Goal: Find specific page/section: Find specific page/section

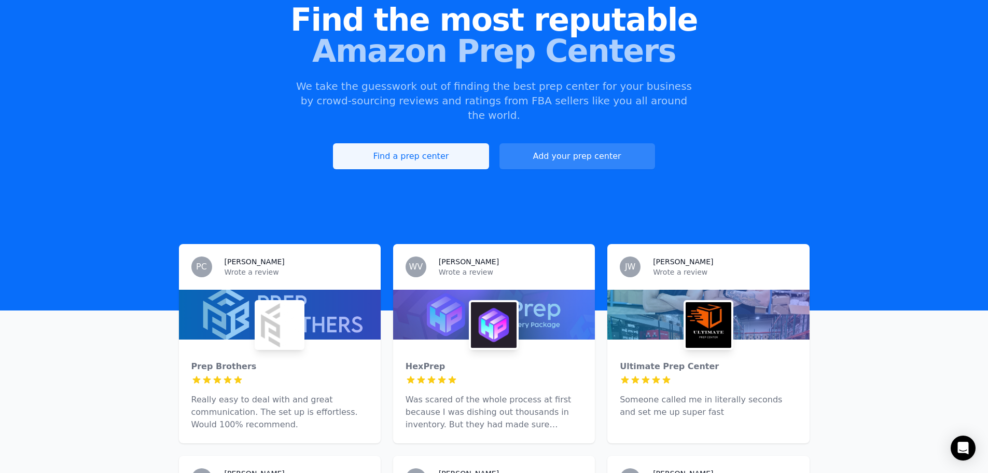
scroll to position [104, 0]
click at [435, 144] on link "Find a prep center" at bounding box center [411, 156] width 156 height 26
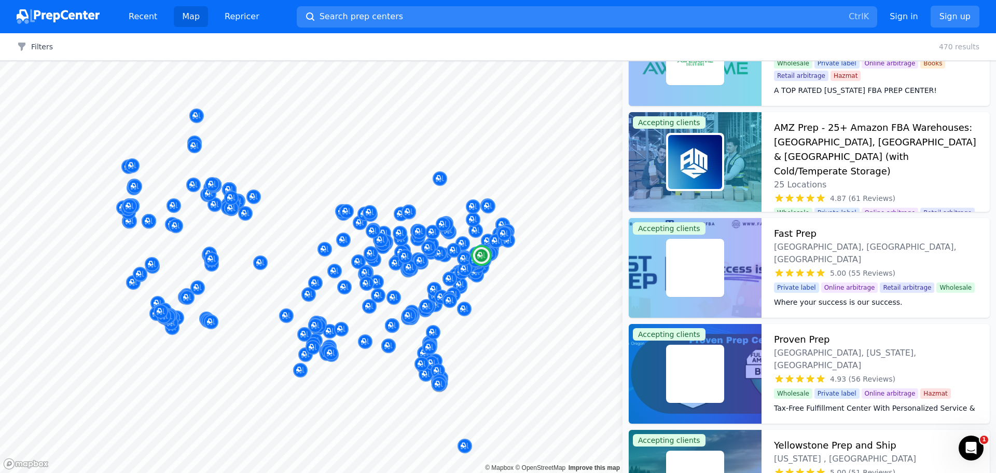
scroll to position [311, 0]
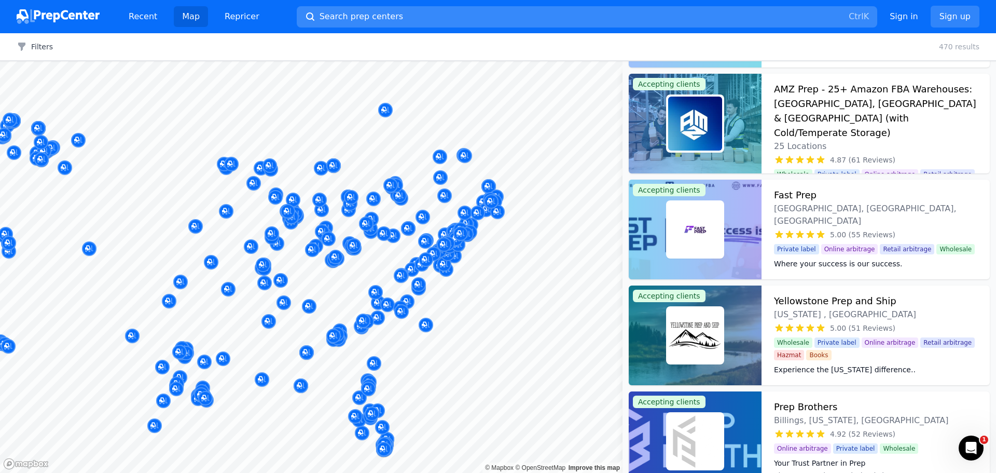
click at [408, 13] on button "Search prep centers Ctrl K" at bounding box center [587, 16] width 580 height 21
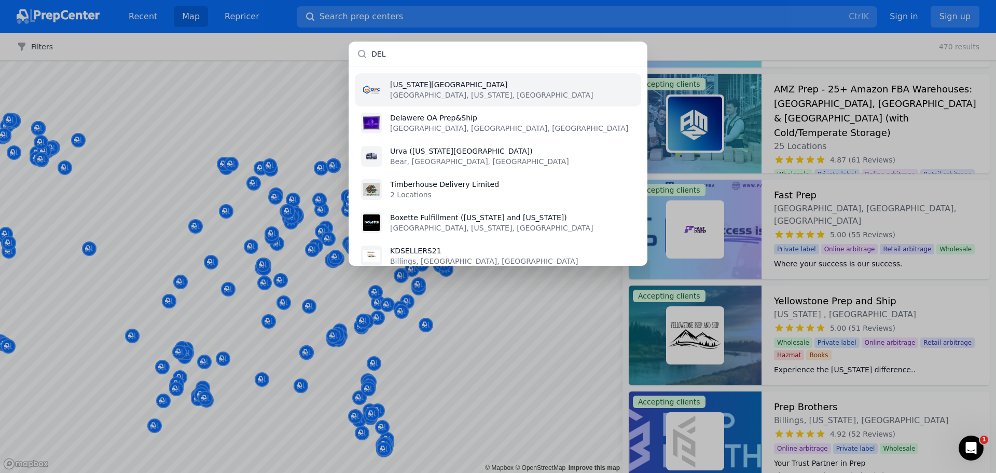
type input "DEL"
click at [435, 88] on p "[US_STATE][GEOGRAPHIC_DATA]" at bounding box center [491, 84] width 203 height 10
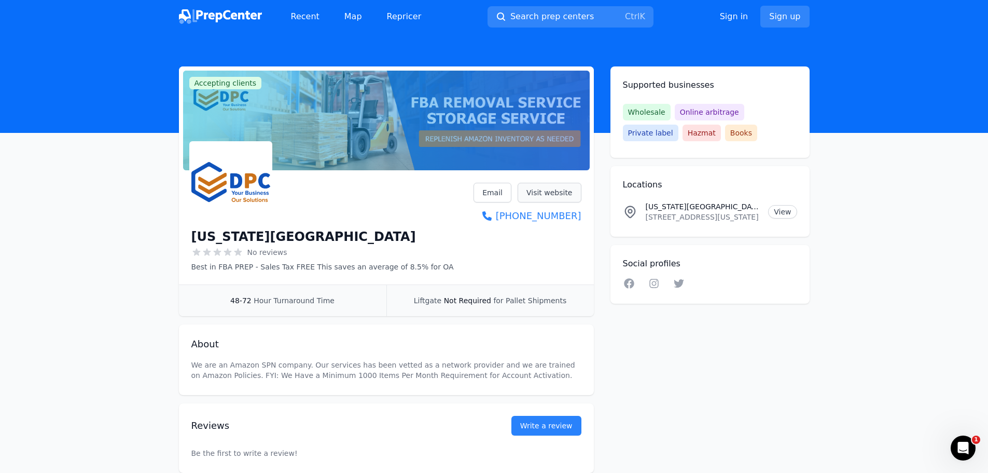
click at [543, 192] on link "Visit website" at bounding box center [550, 193] width 64 height 20
click at [342, 17] on link "Map" at bounding box center [353, 16] width 34 height 21
